Goal: Navigation & Orientation: Find specific page/section

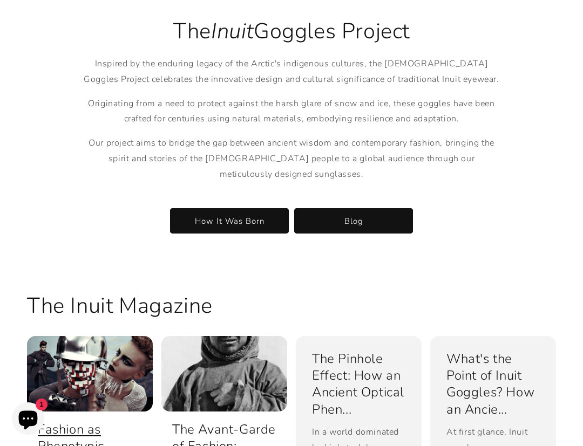
scroll to position [1564, 0]
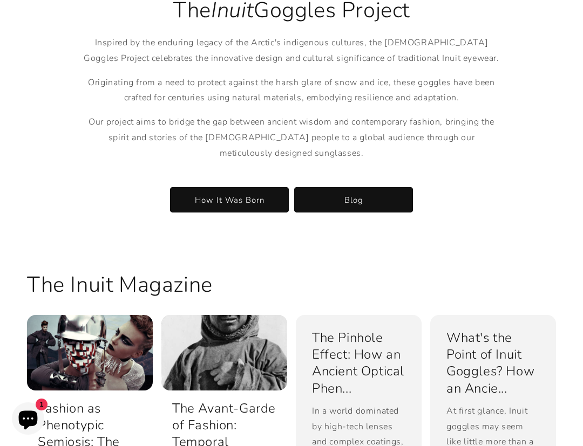
click at [348, 169] on div "The Inuit Goggles Project Inspired by the enduring legacy of the Arctic's indig…" at bounding box center [291, 104] width 421 height 216
click at [348, 187] on link "Blog" at bounding box center [353, 199] width 119 height 25
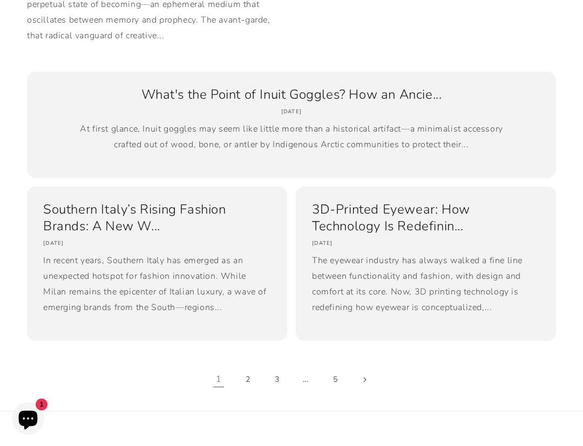
scroll to position [796, 0]
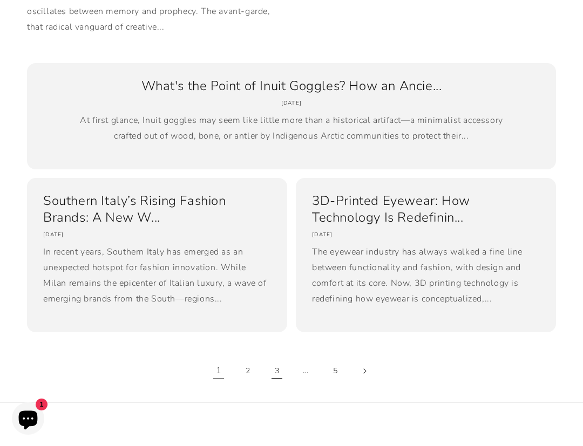
click at [274, 378] on link "3" at bounding box center [277, 371] width 24 height 24
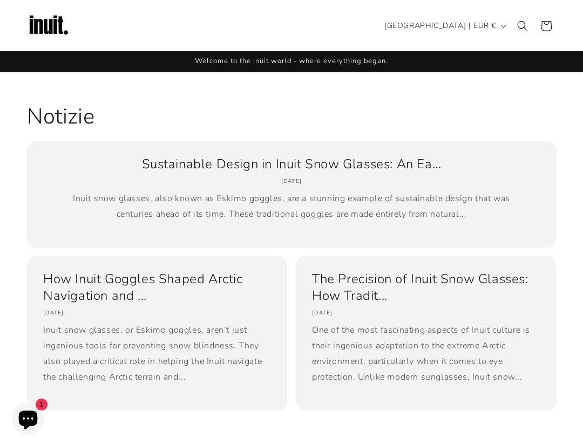
click at [57, 10] on img at bounding box center [48, 25] width 43 height 43
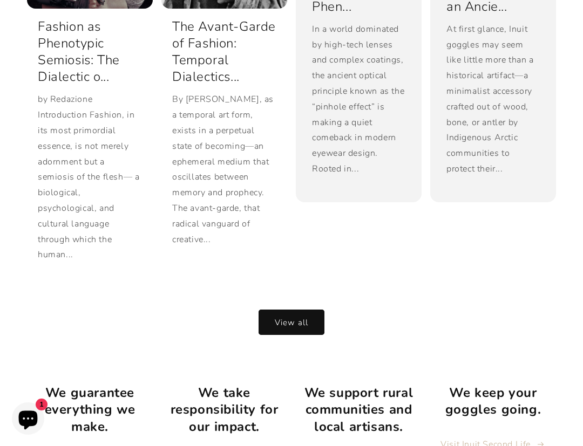
scroll to position [2081, 0]
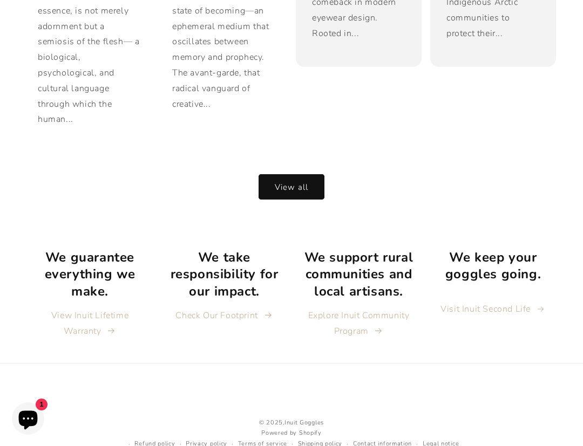
click at [154, 249] on ul "We guarantee everything we make. View Inuit Lifetime Warranty We take responsib…" at bounding box center [291, 300] width 529 height 103
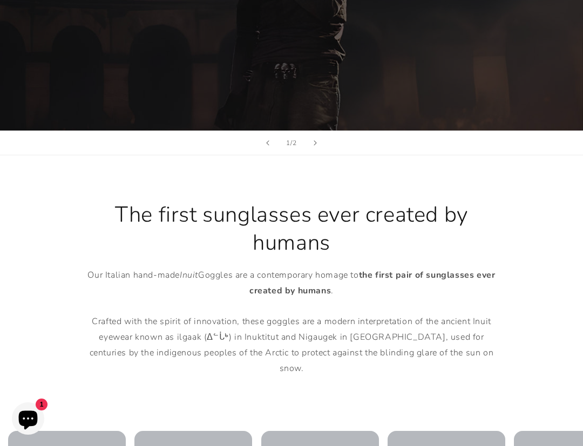
scroll to position [0, 0]
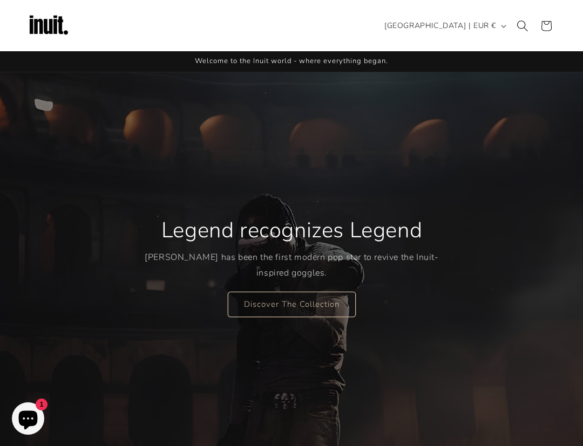
click at [524, 23] on icon "Search" at bounding box center [521, 25] width 11 height 11
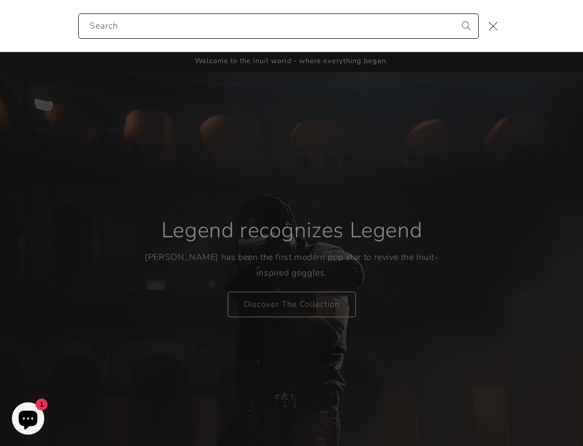
click at [0, 26] on div "Search" at bounding box center [0, 26] width 0 height 0
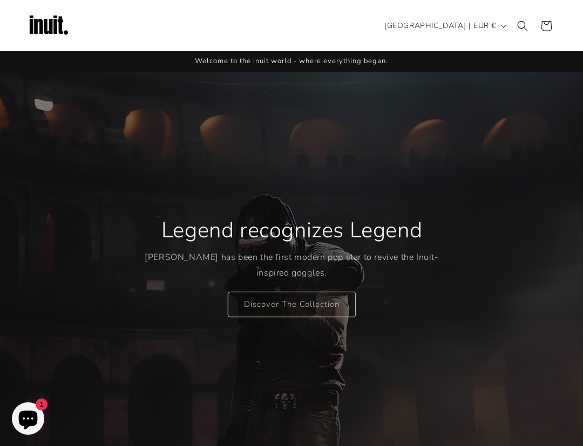
click at [317, 60] on span "Welcome to the Inuit world - where everything began." at bounding box center [291, 61] width 193 height 10
